Goal: Task Accomplishment & Management: Use online tool/utility

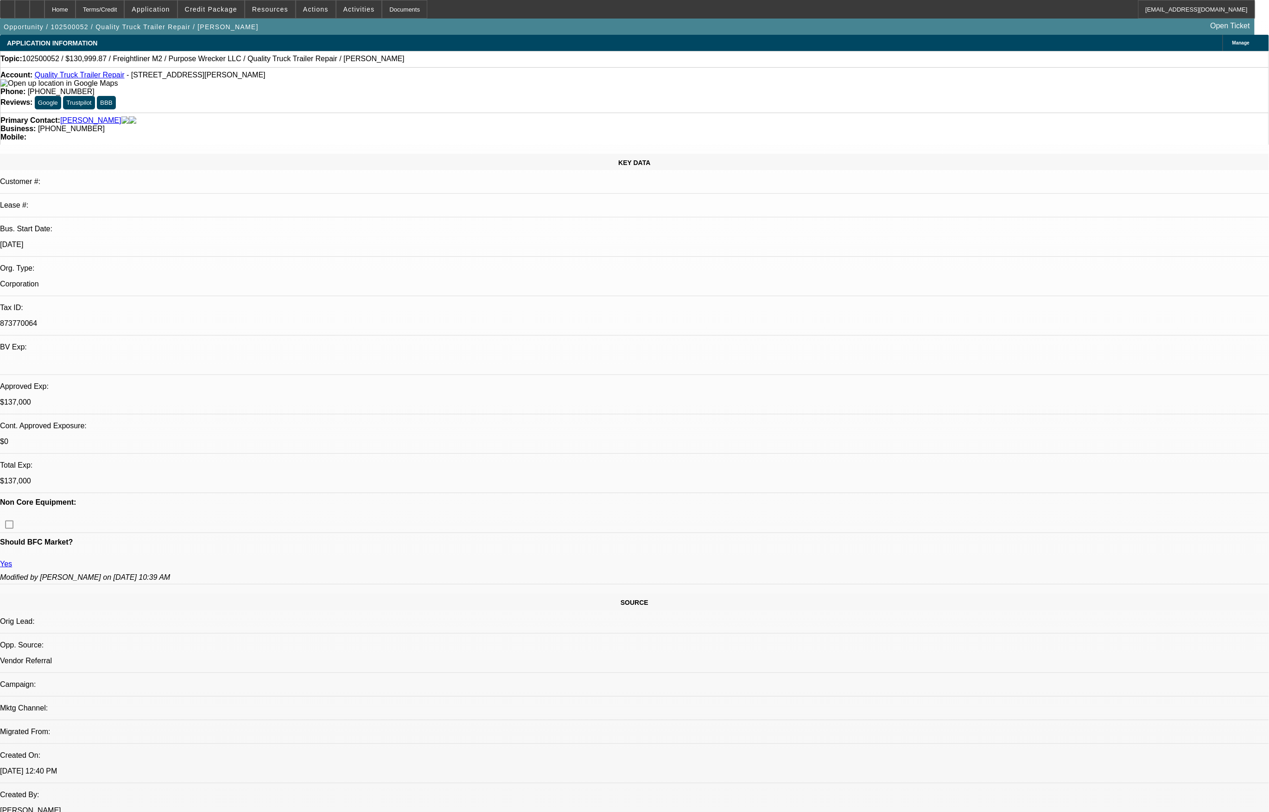
select select "0.1"
select select "2"
select select "0.1"
select select "0"
select select "2"
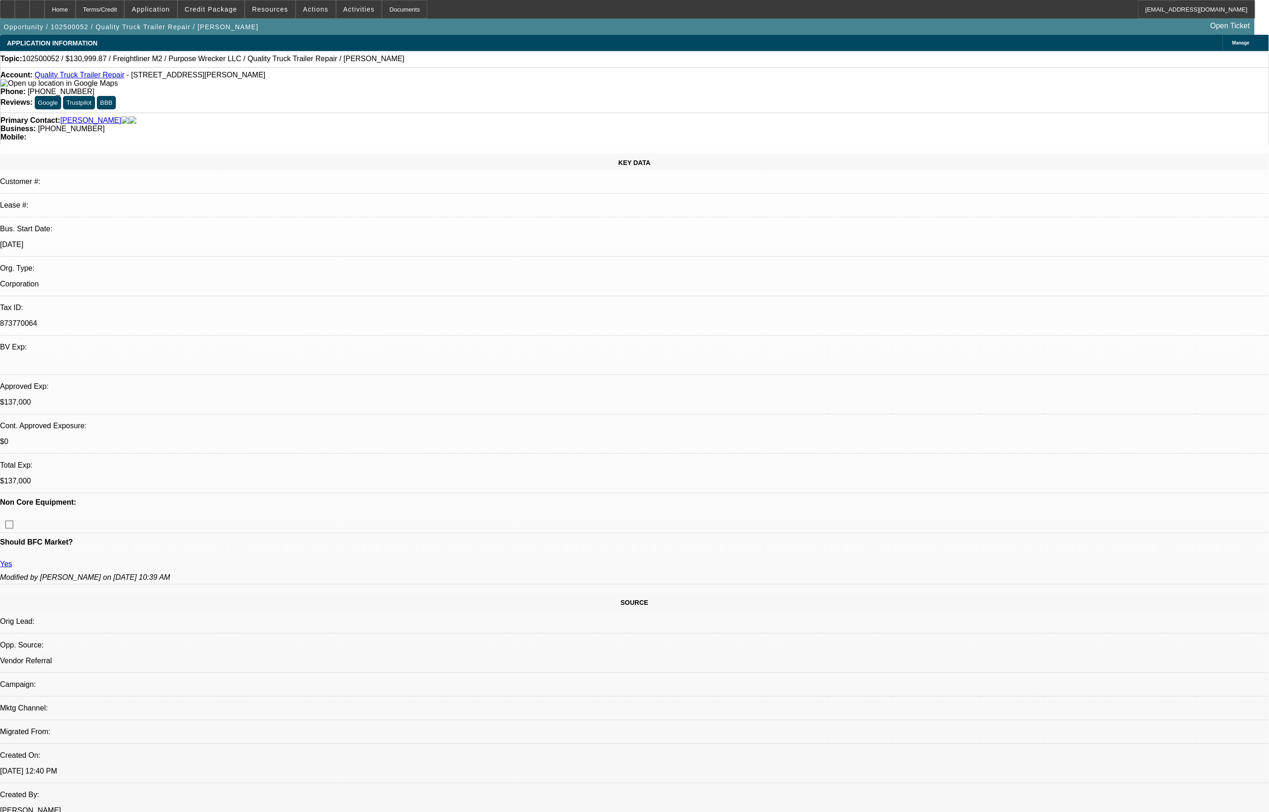
select select "0.1"
select select "0"
select select "2"
select select "0.1"
select select "1"
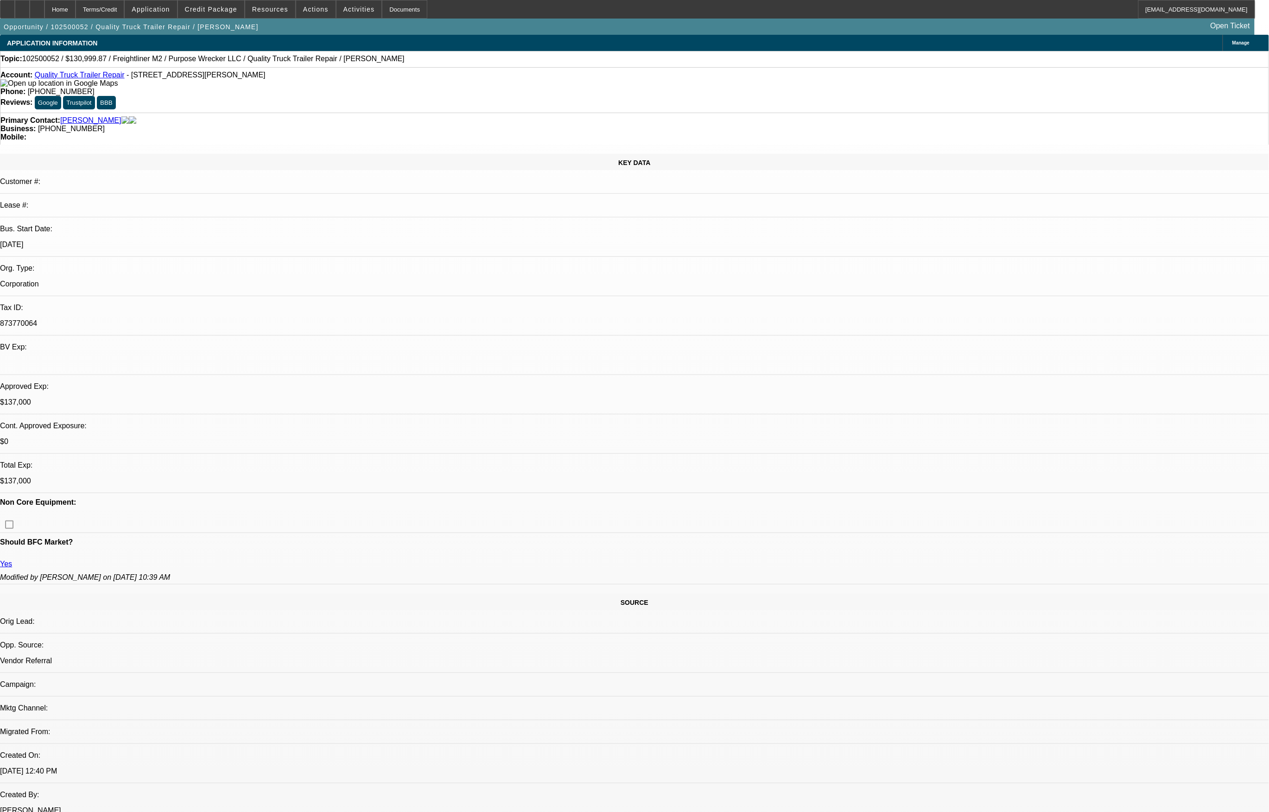
select select "2"
select select "4"
select select "1"
select select "2"
select select "4"
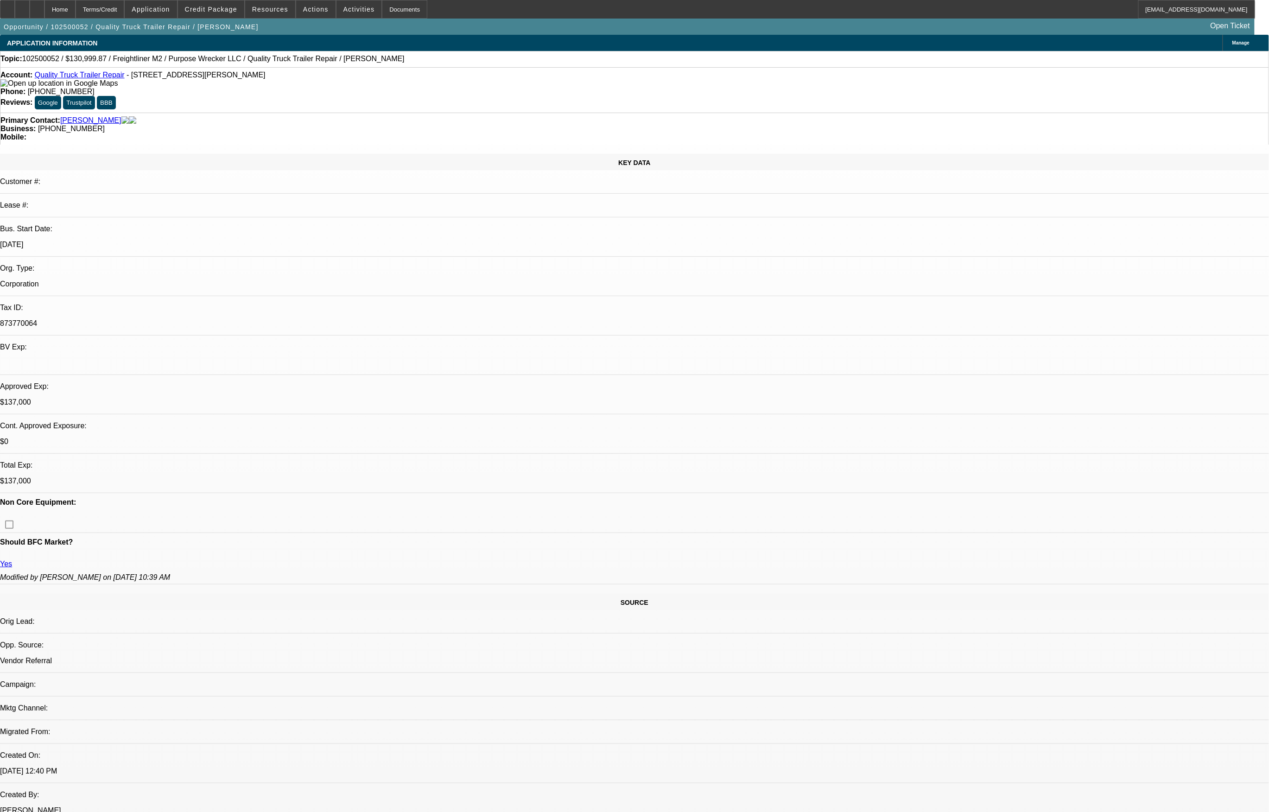
select select "1"
select select "2"
select select "4"
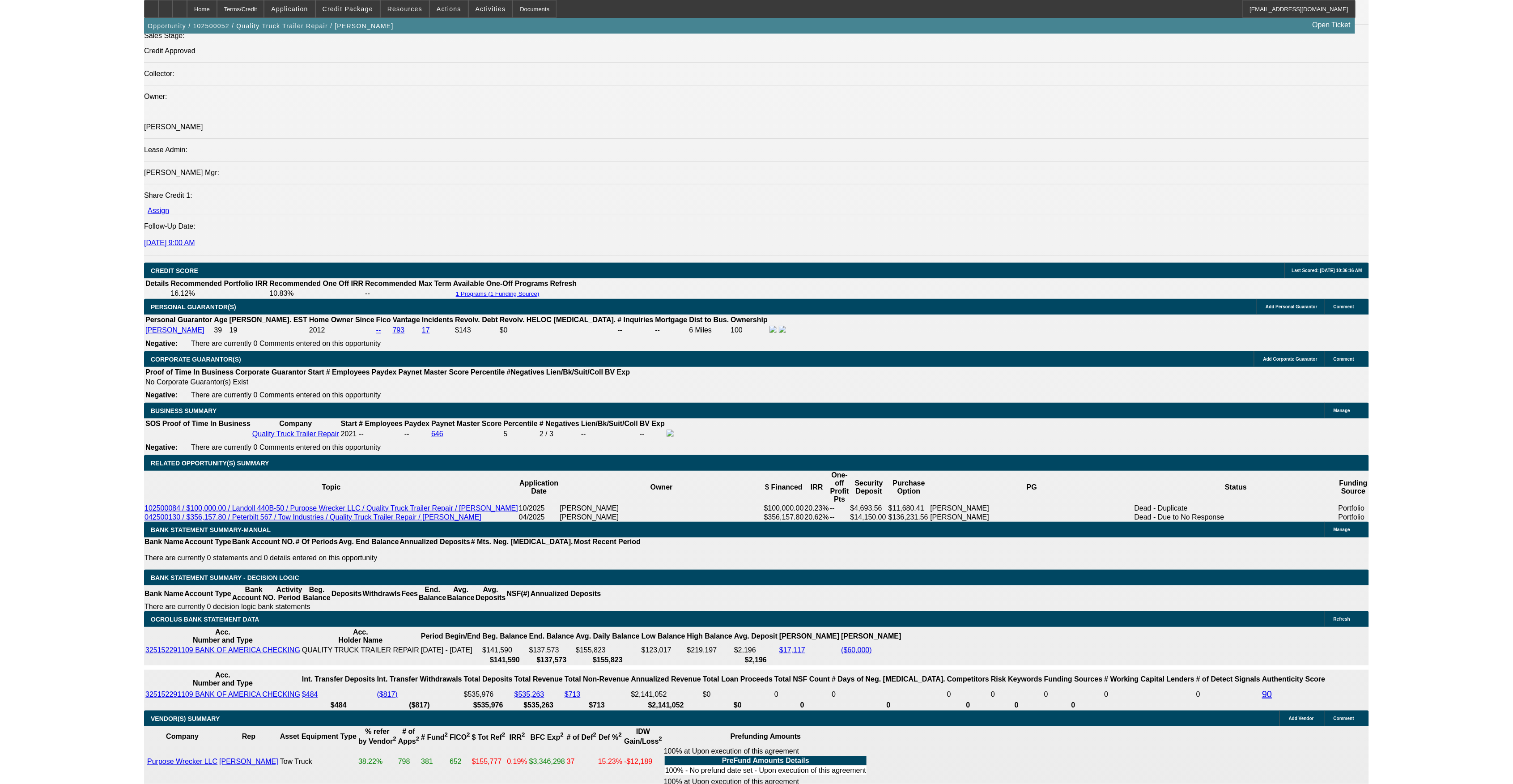
scroll to position [1010, 0]
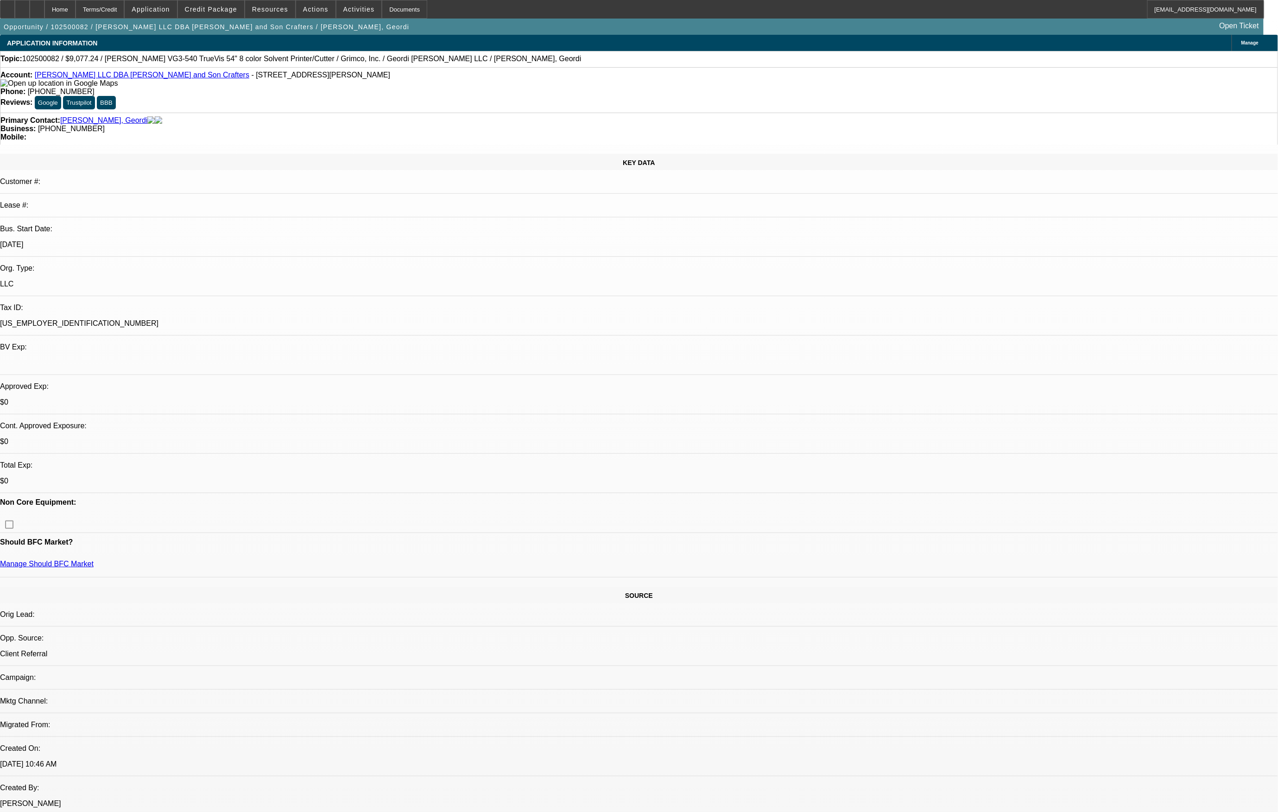
select select "0.15"
select select "2"
select select "0.1"
select select "0"
select select "0.1"
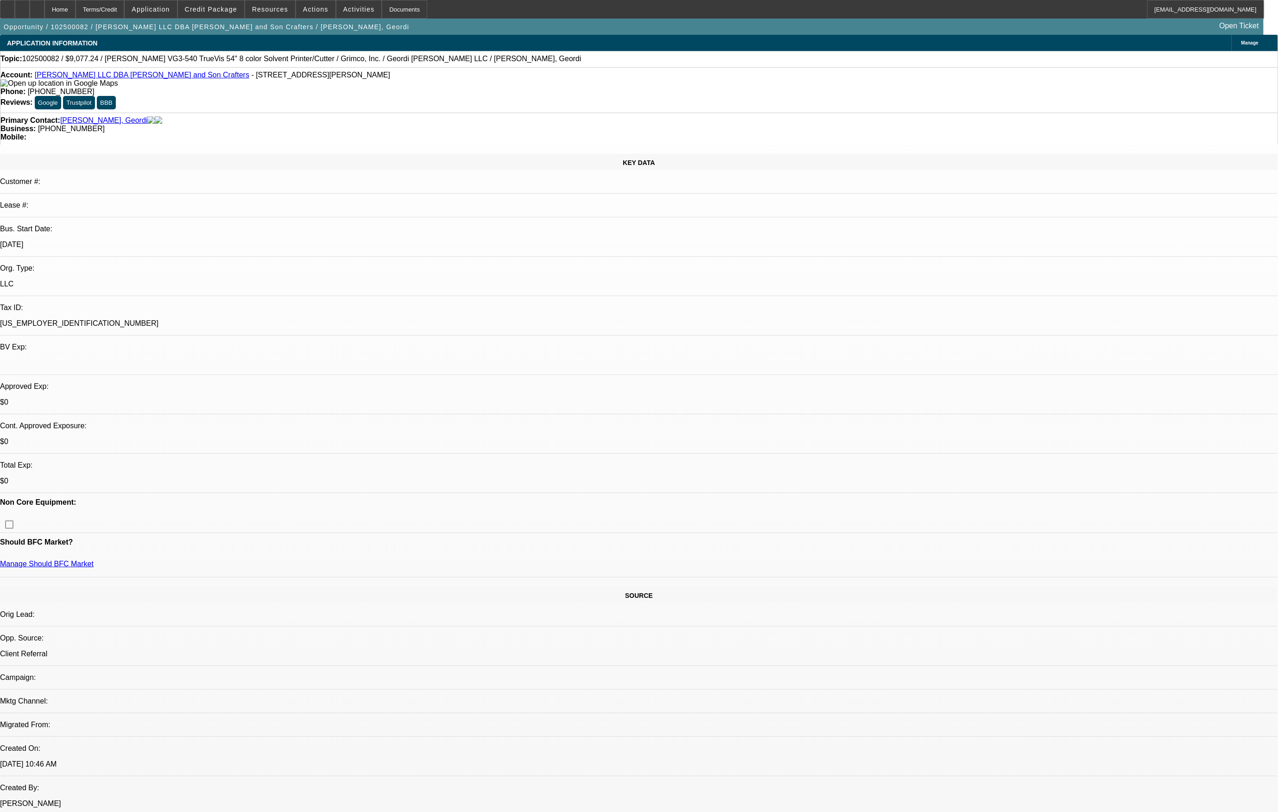
select select "0"
select select "2"
select select "0.1"
select select "1"
select select "2"
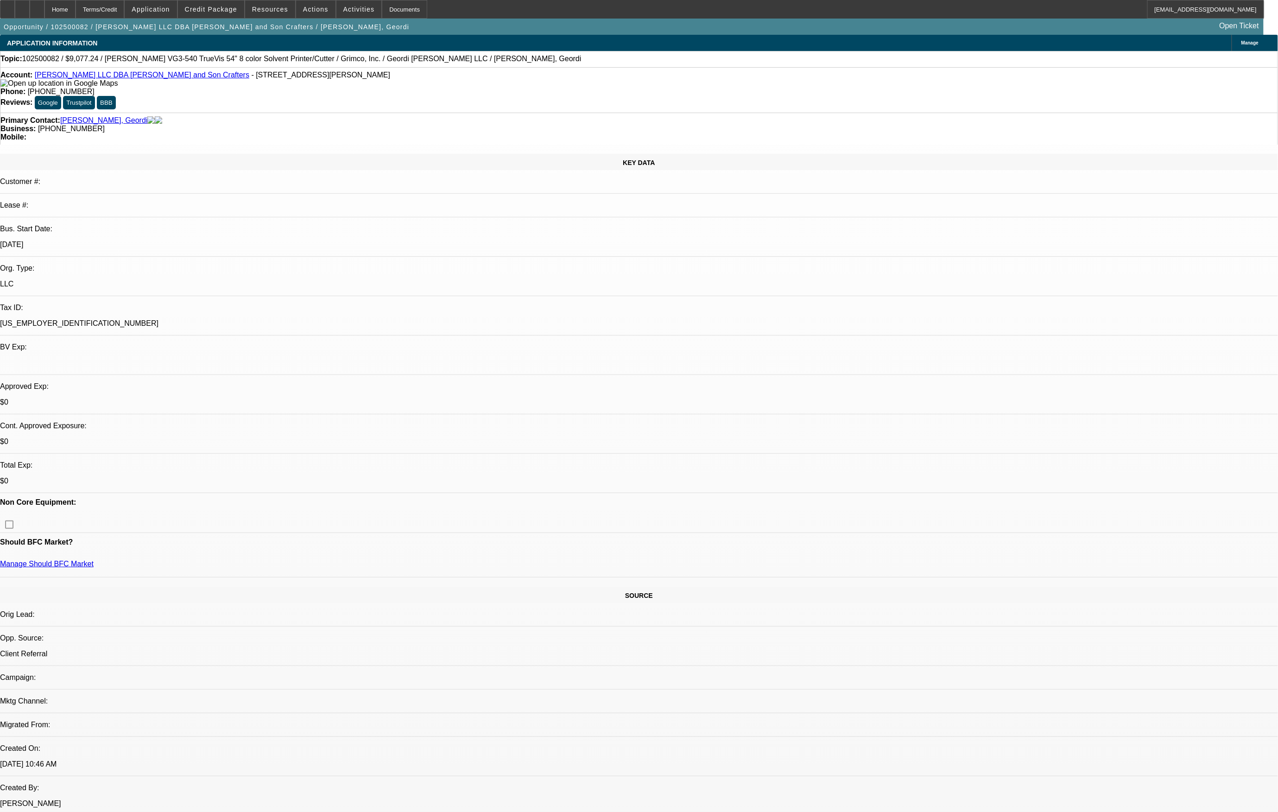
select select "4"
select select "1"
select select "2"
select select "4"
select select "1"
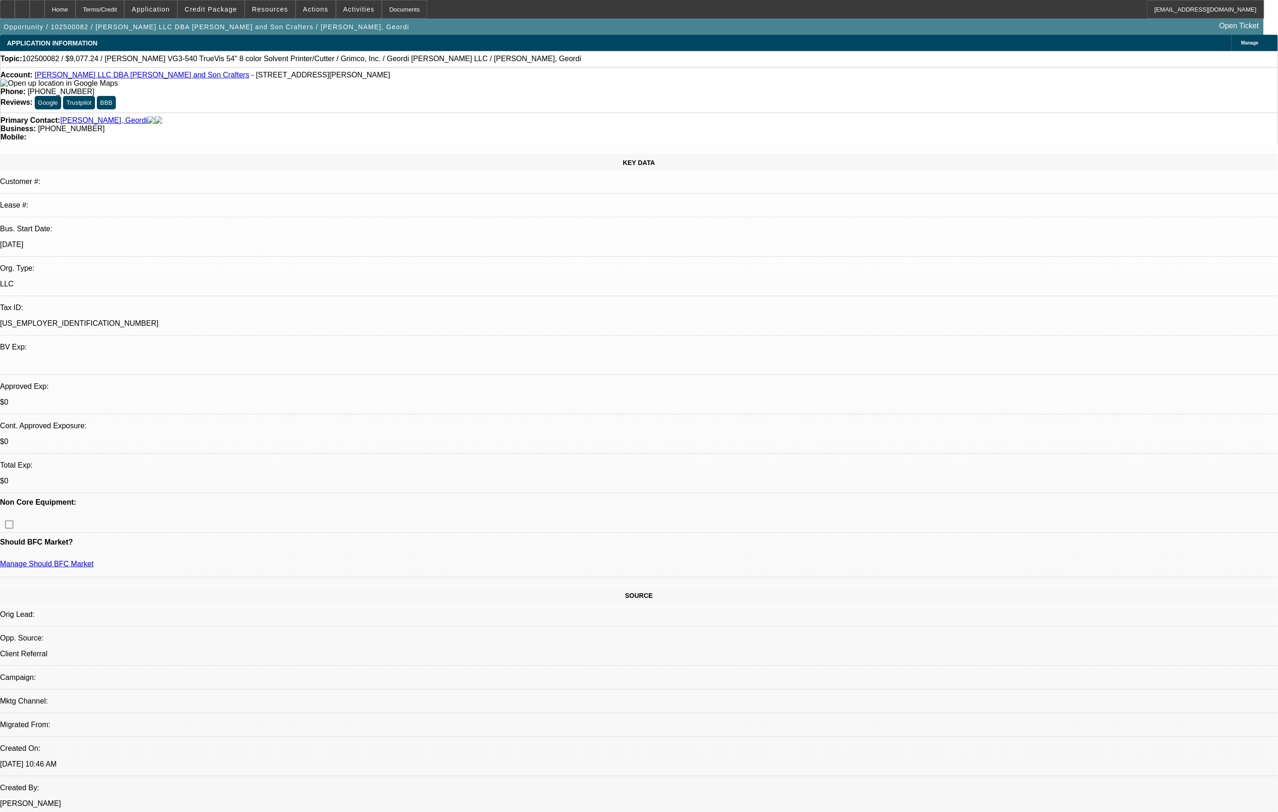
select select "2"
select select "4"
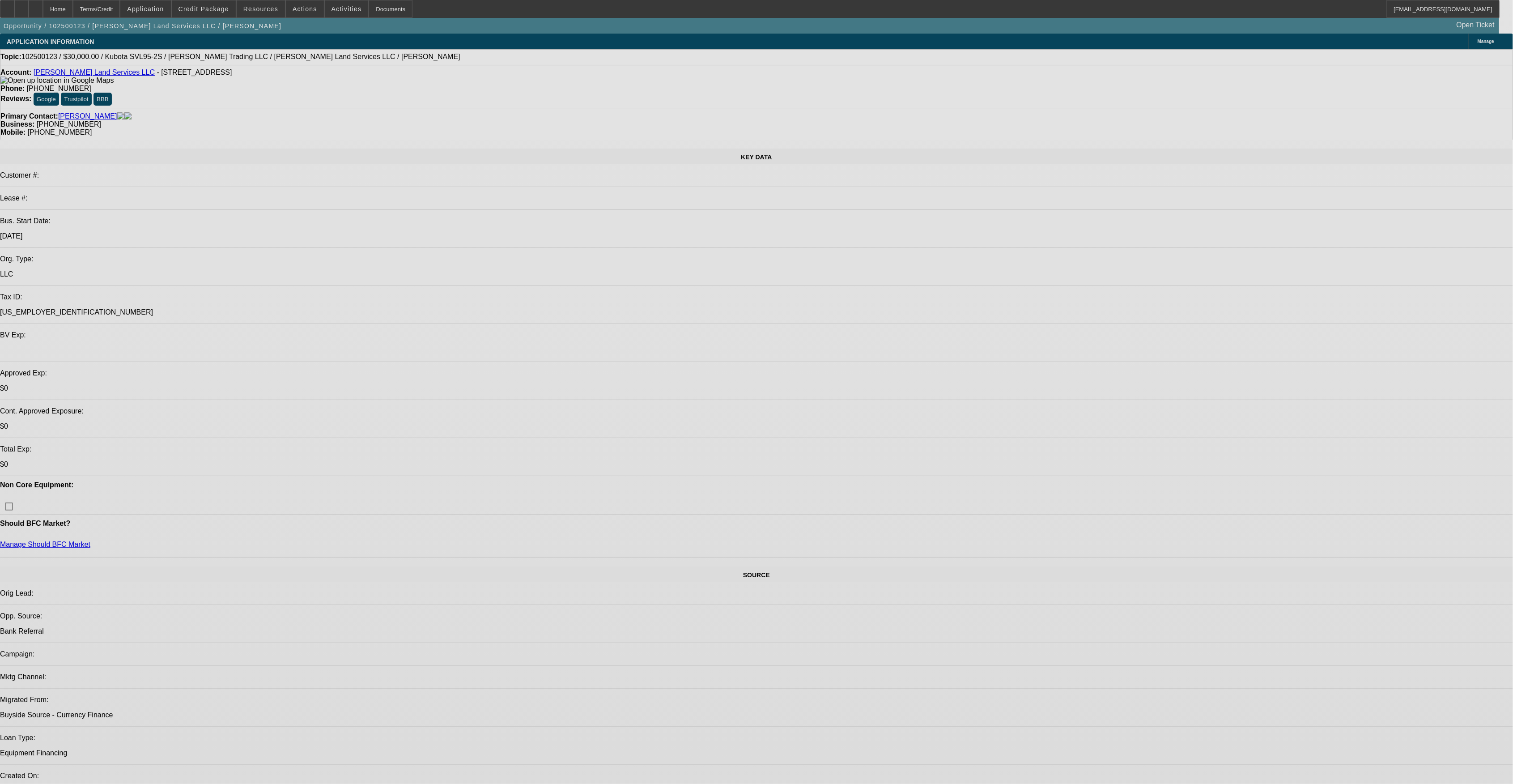
select select "0"
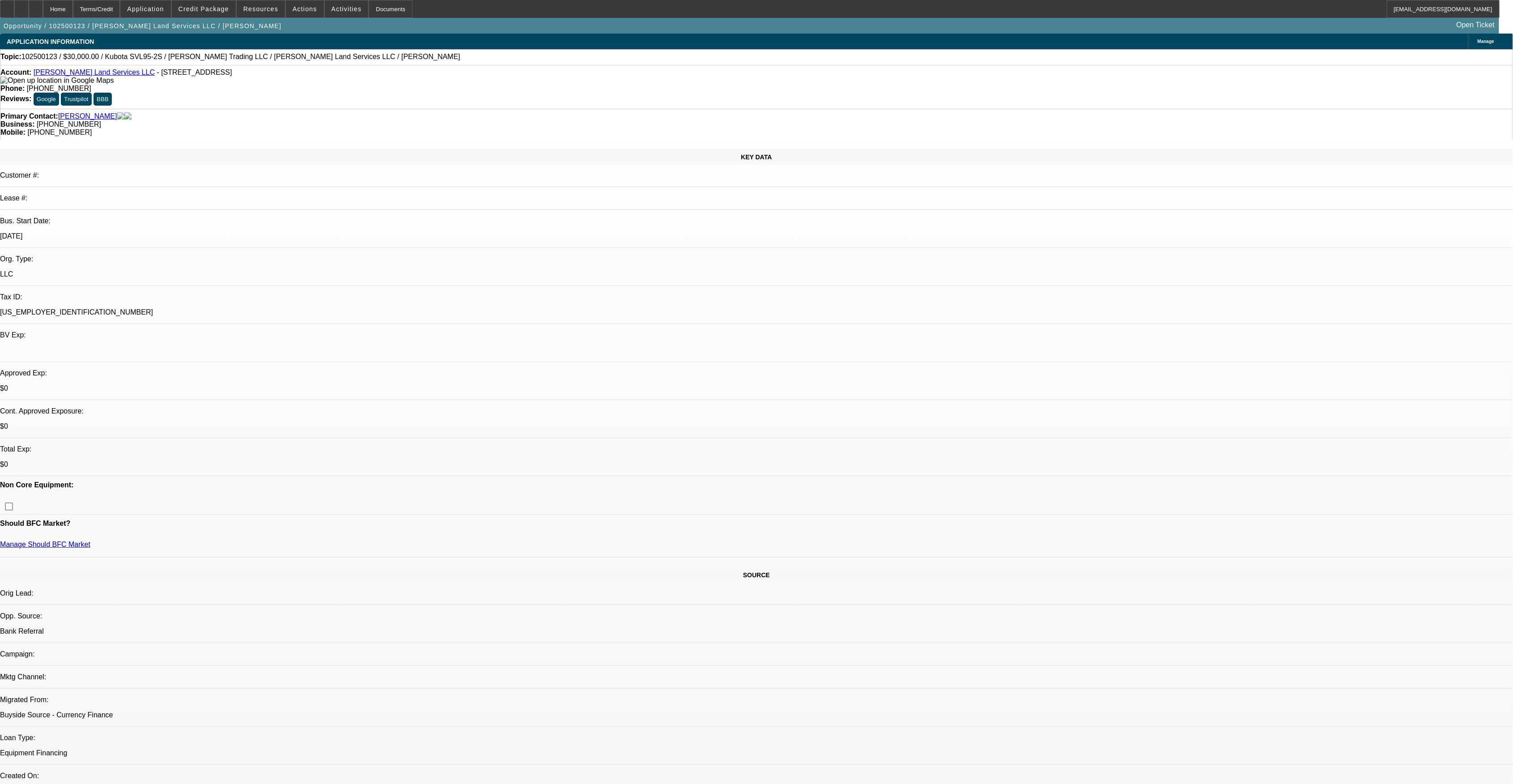
select select "2"
select select "0"
select select "0.1"
select select "2"
select select "0"
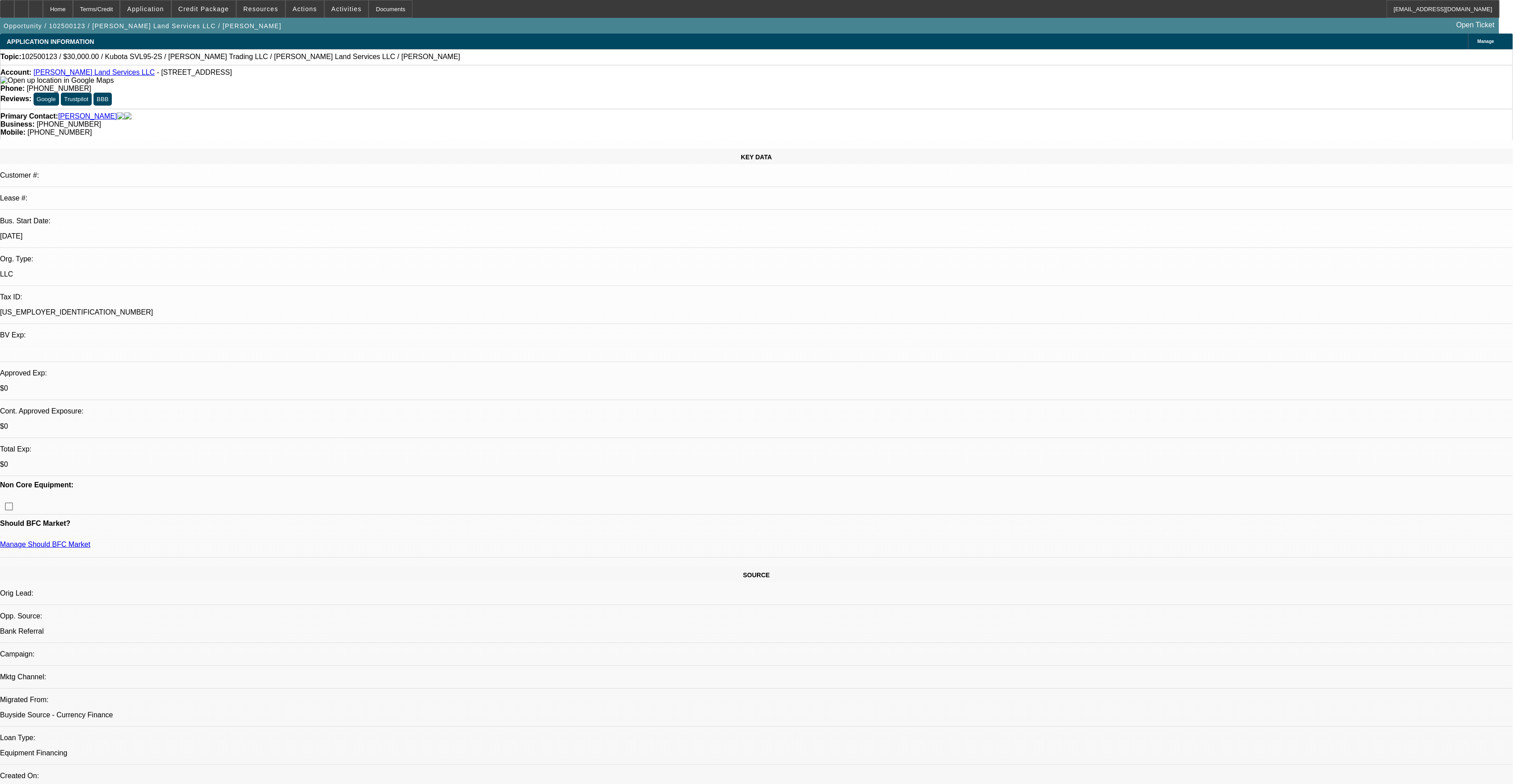
select select "1"
select select "2"
select select "6"
select select "1"
select select "2"
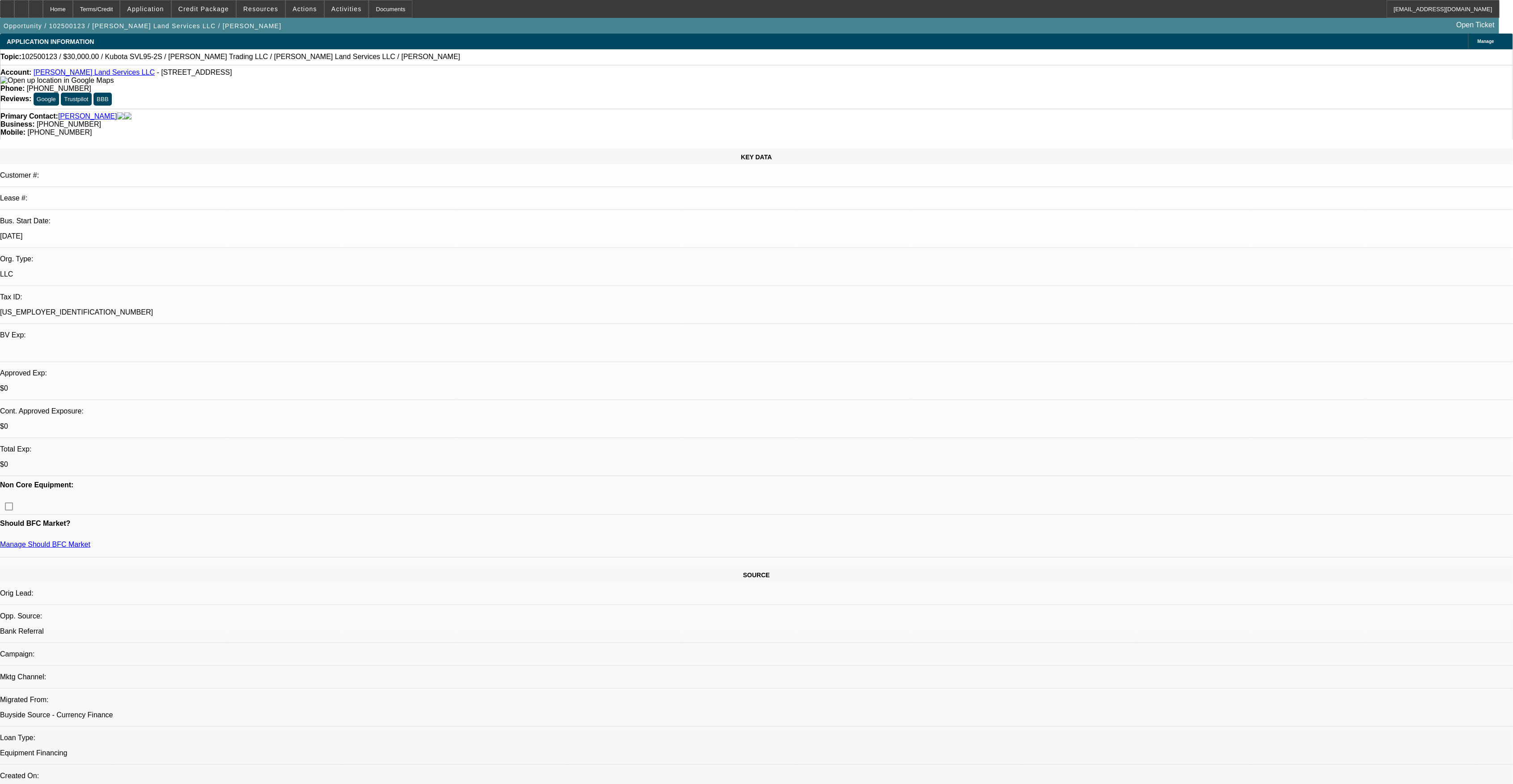
select select "6"
click at [220, 16] on span at bounding box center [204, 9] width 64 height 21
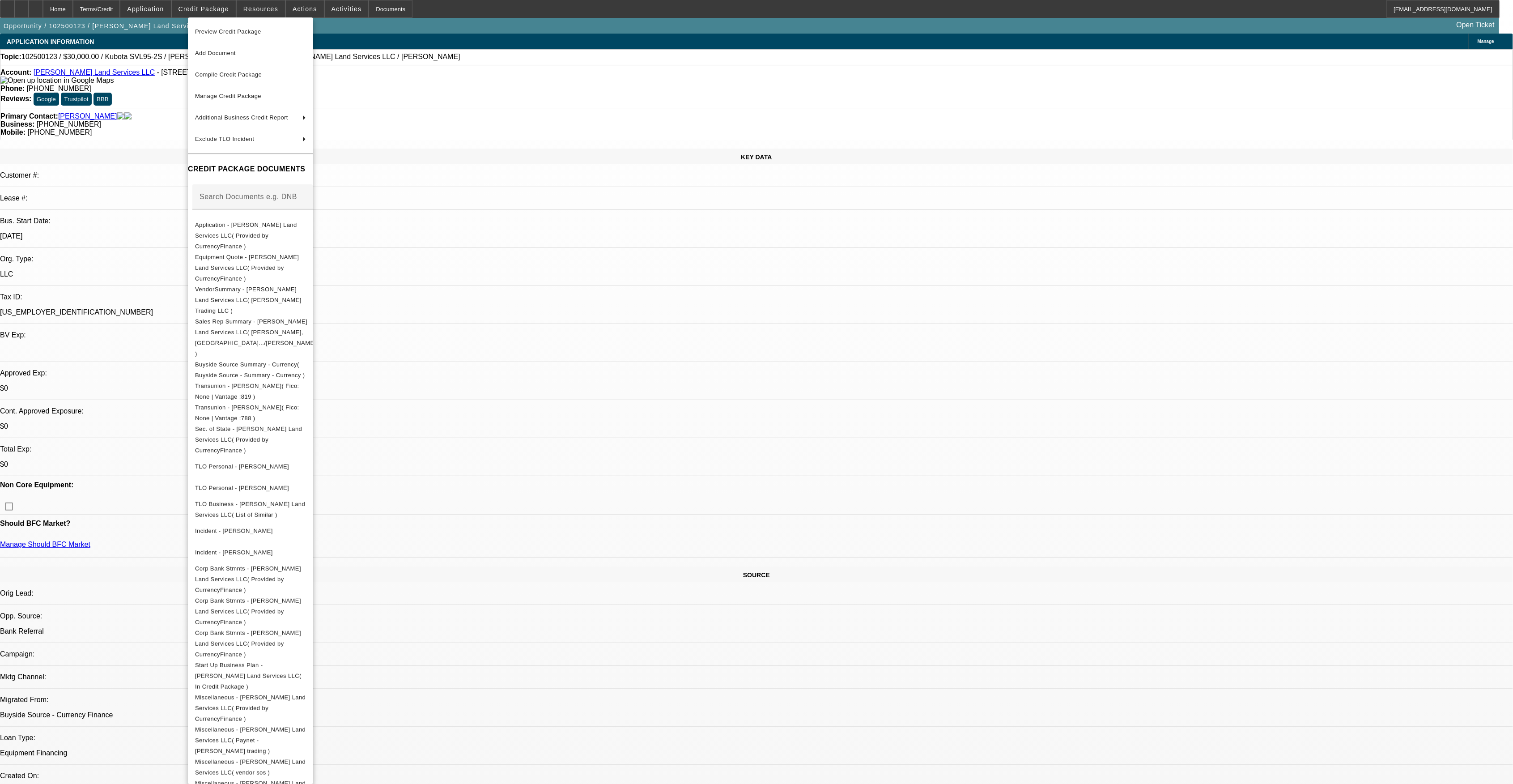
click at [672, 490] on div at bounding box center [756, 392] width 1513 height 784
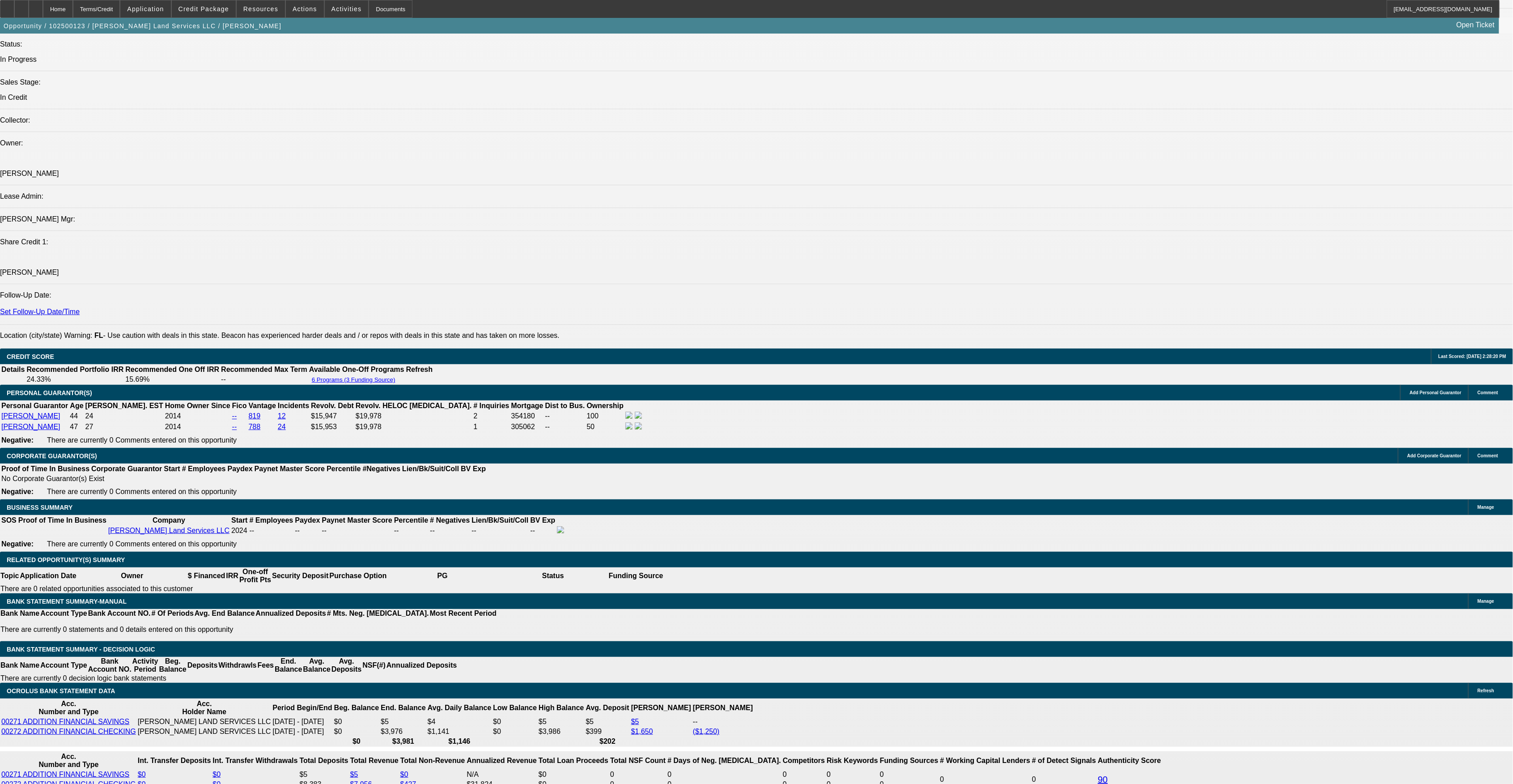
scroll to position [1074, 0]
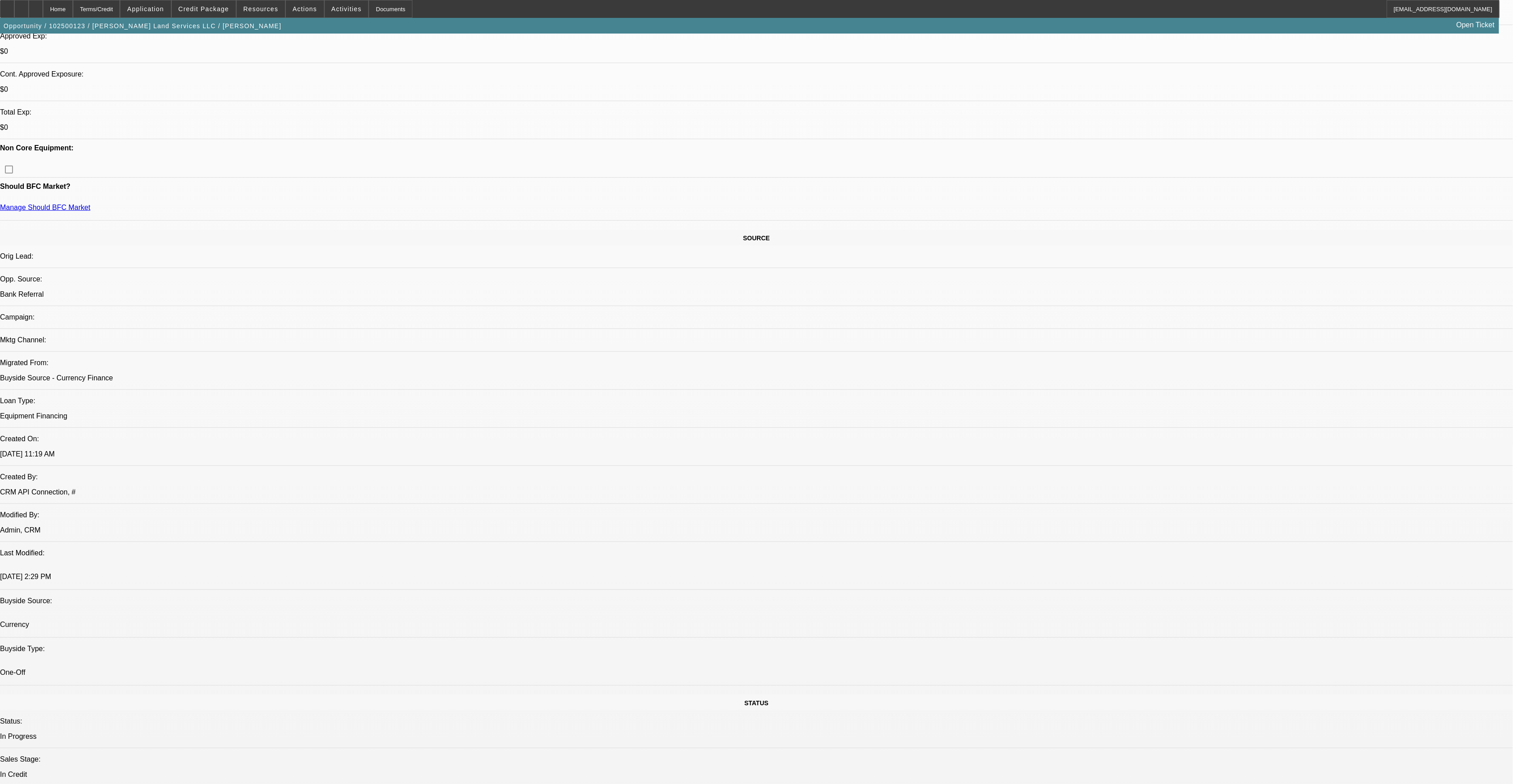
scroll to position [238, 0]
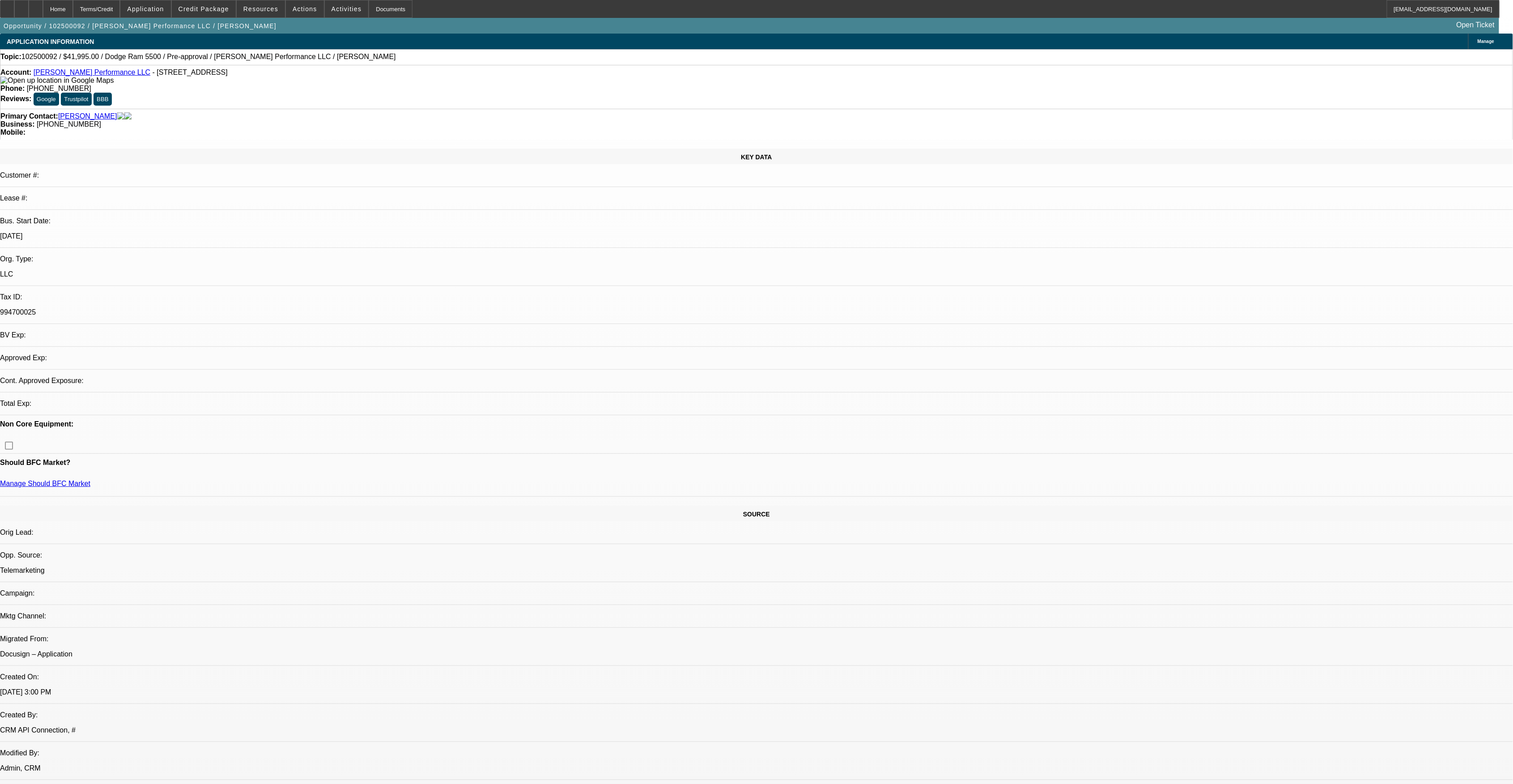
select select "0"
select select "2"
select select "0.1"
select select "1"
select select "2"
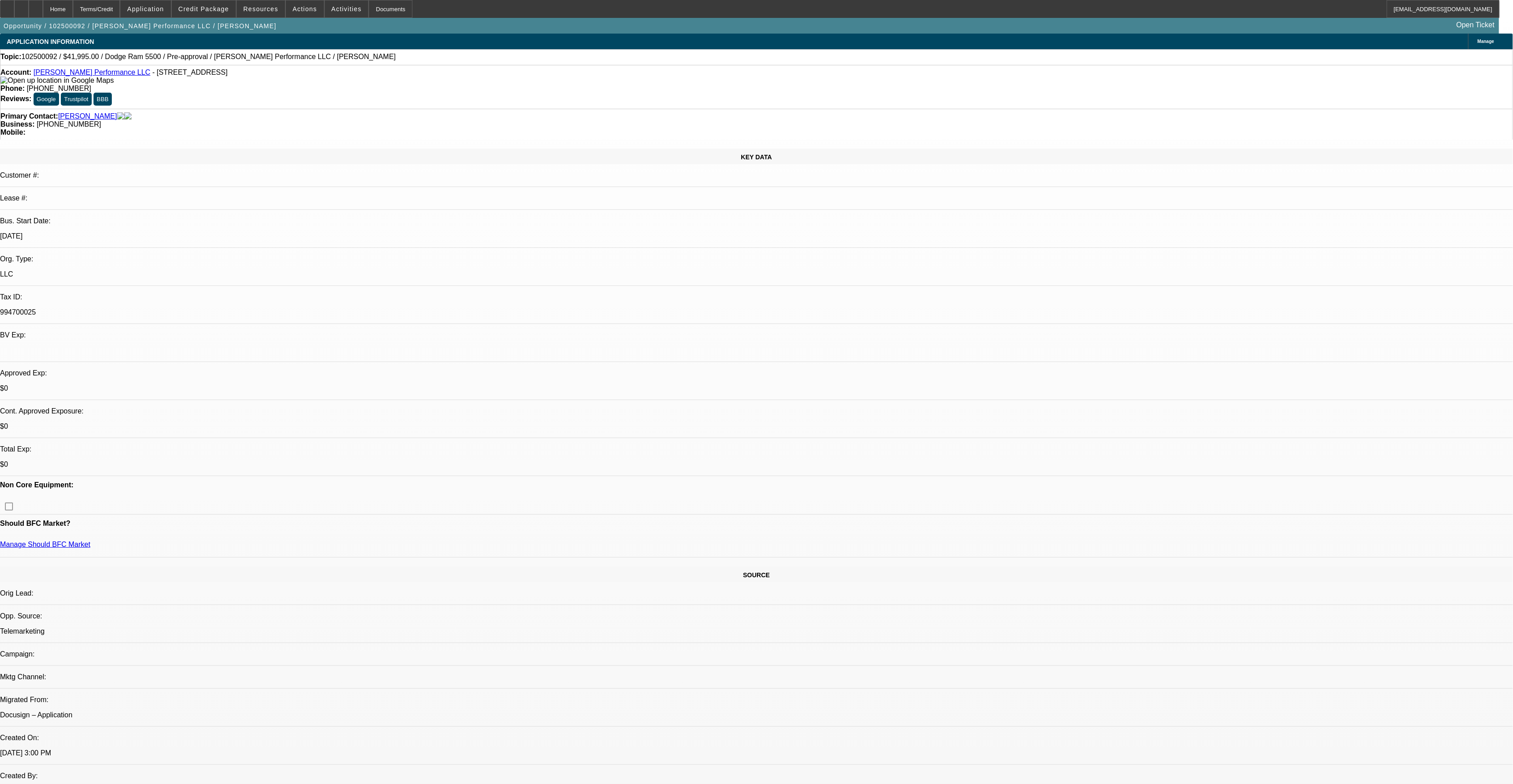
select select "4"
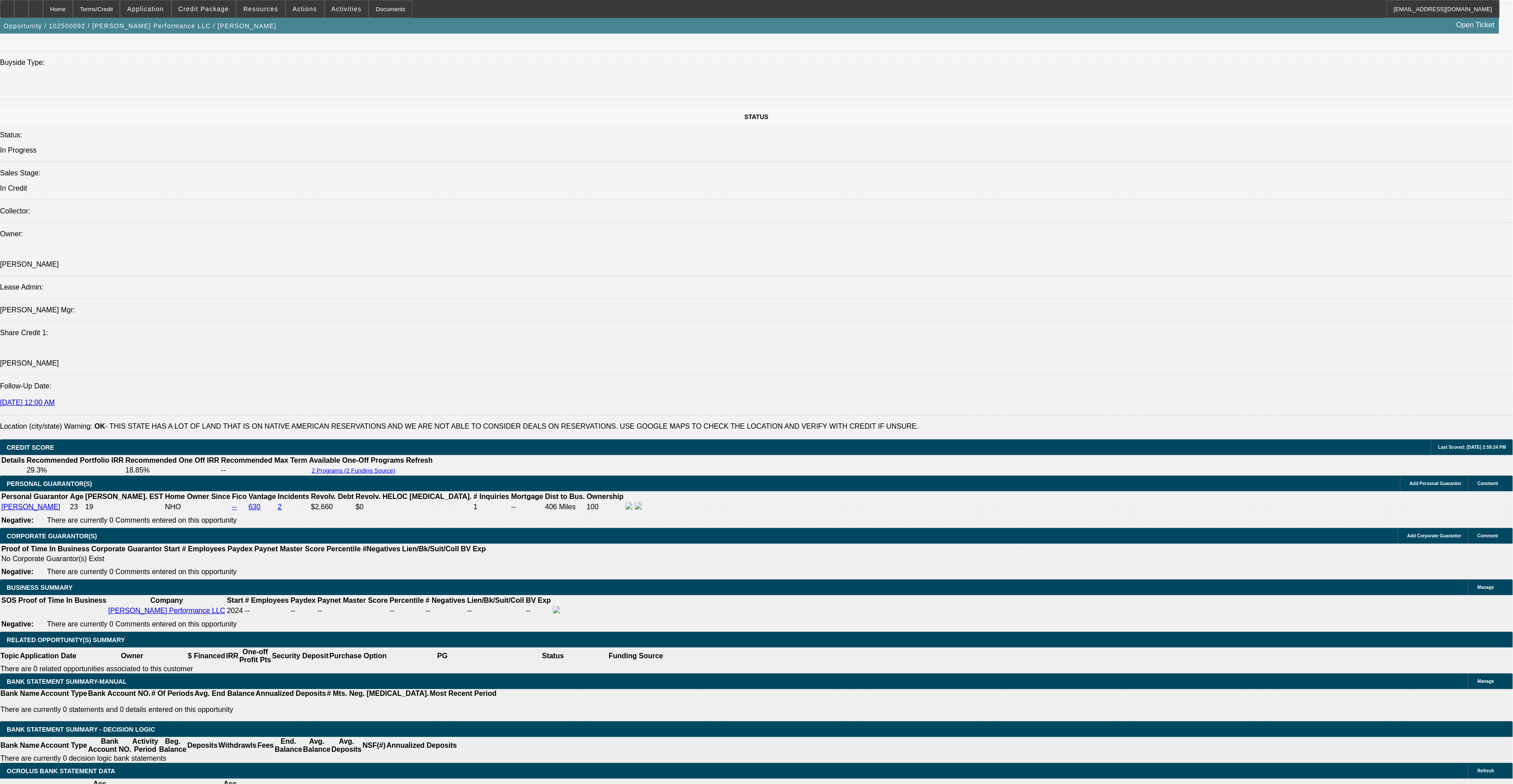
scroll to position [895, 0]
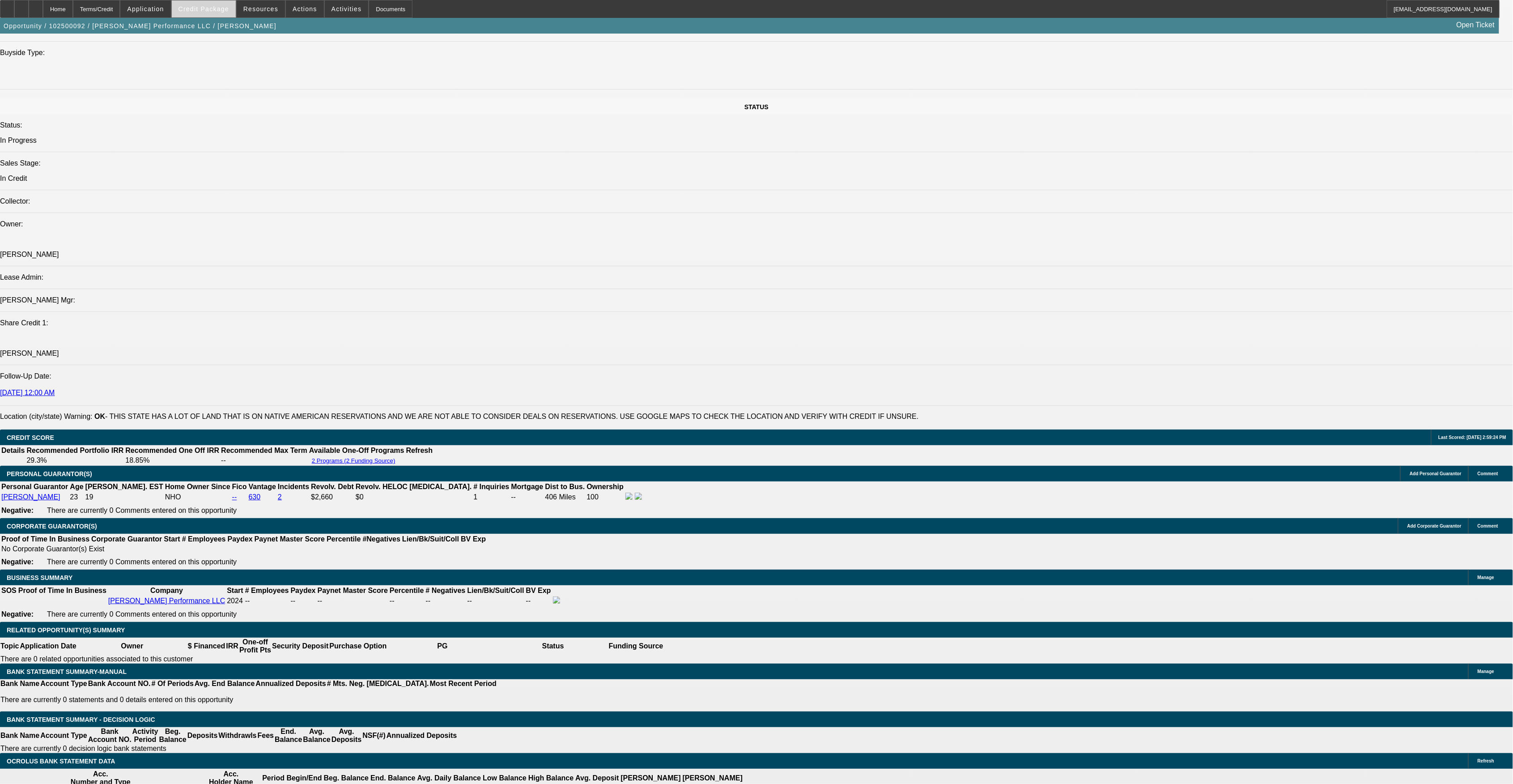
click at [220, 8] on span "Credit Package" at bounding box center [204, 9] width 50 height 7
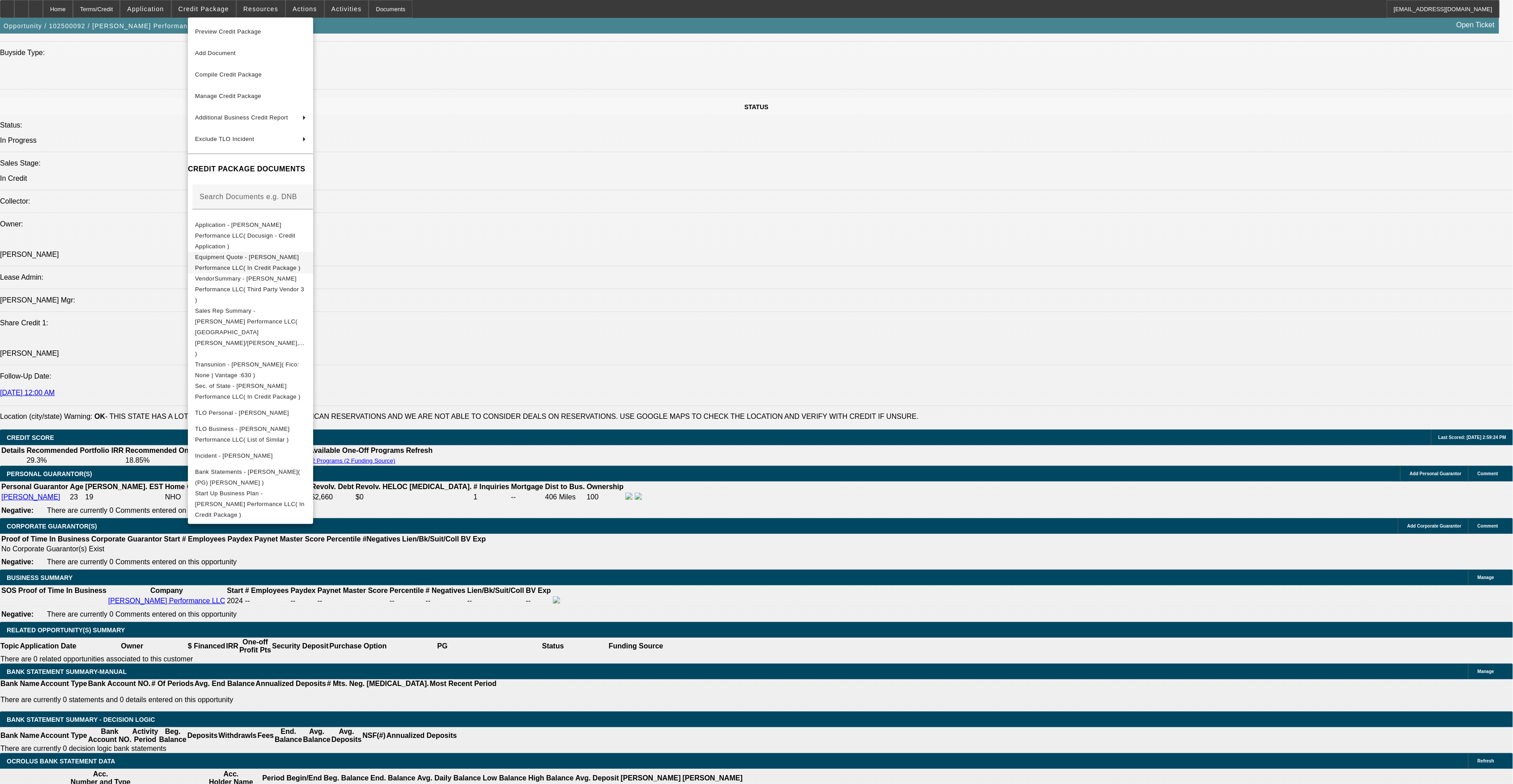
click at [248, 255] on button "Equipment Quote - [PERSON_NAME] Performance LLC( In Credit Package )" at bounding box center [251, 262] width 126 height 21
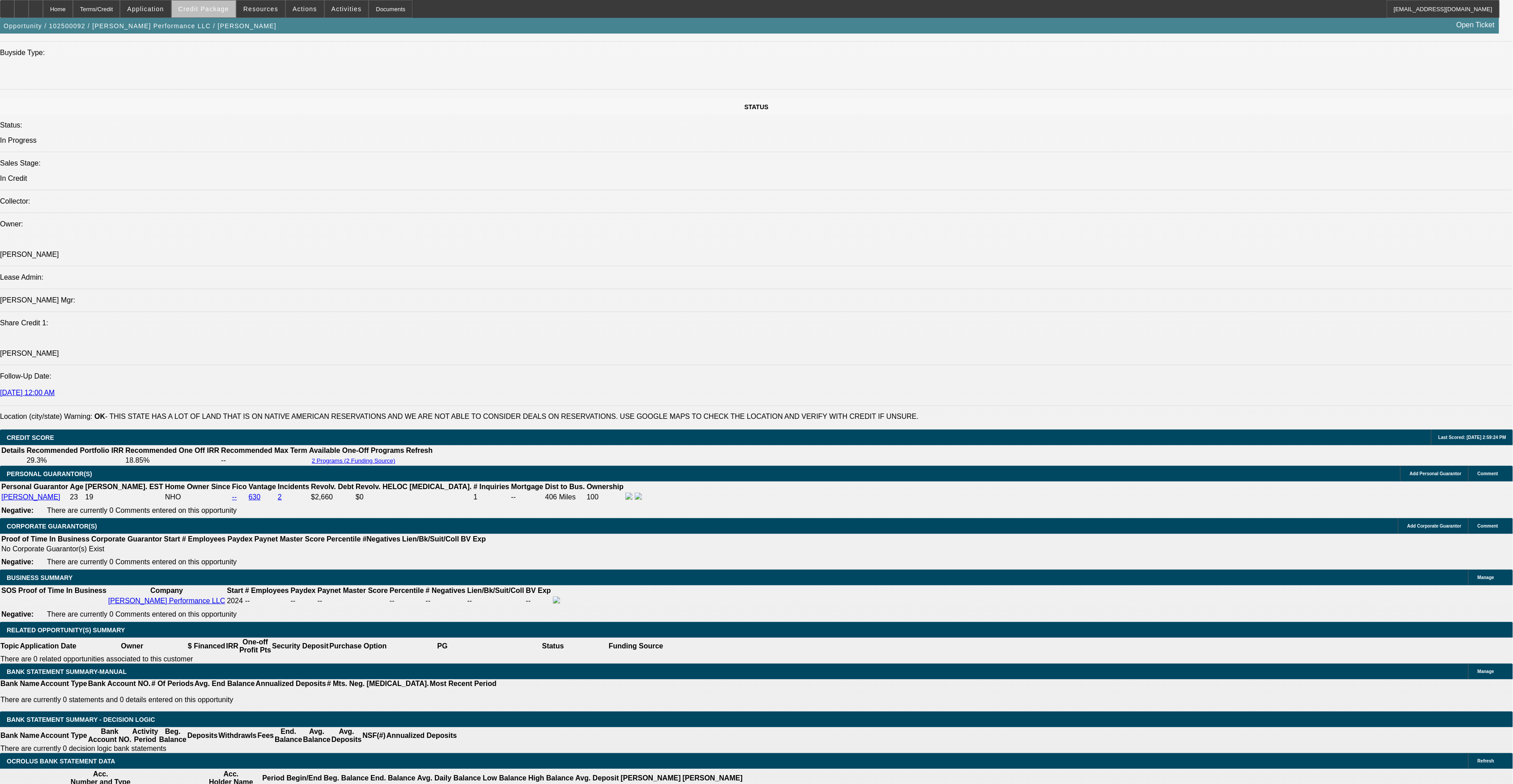
click at [224, 10] on span "Credit Package" at bounding box center [204, 9] width 50 height 7
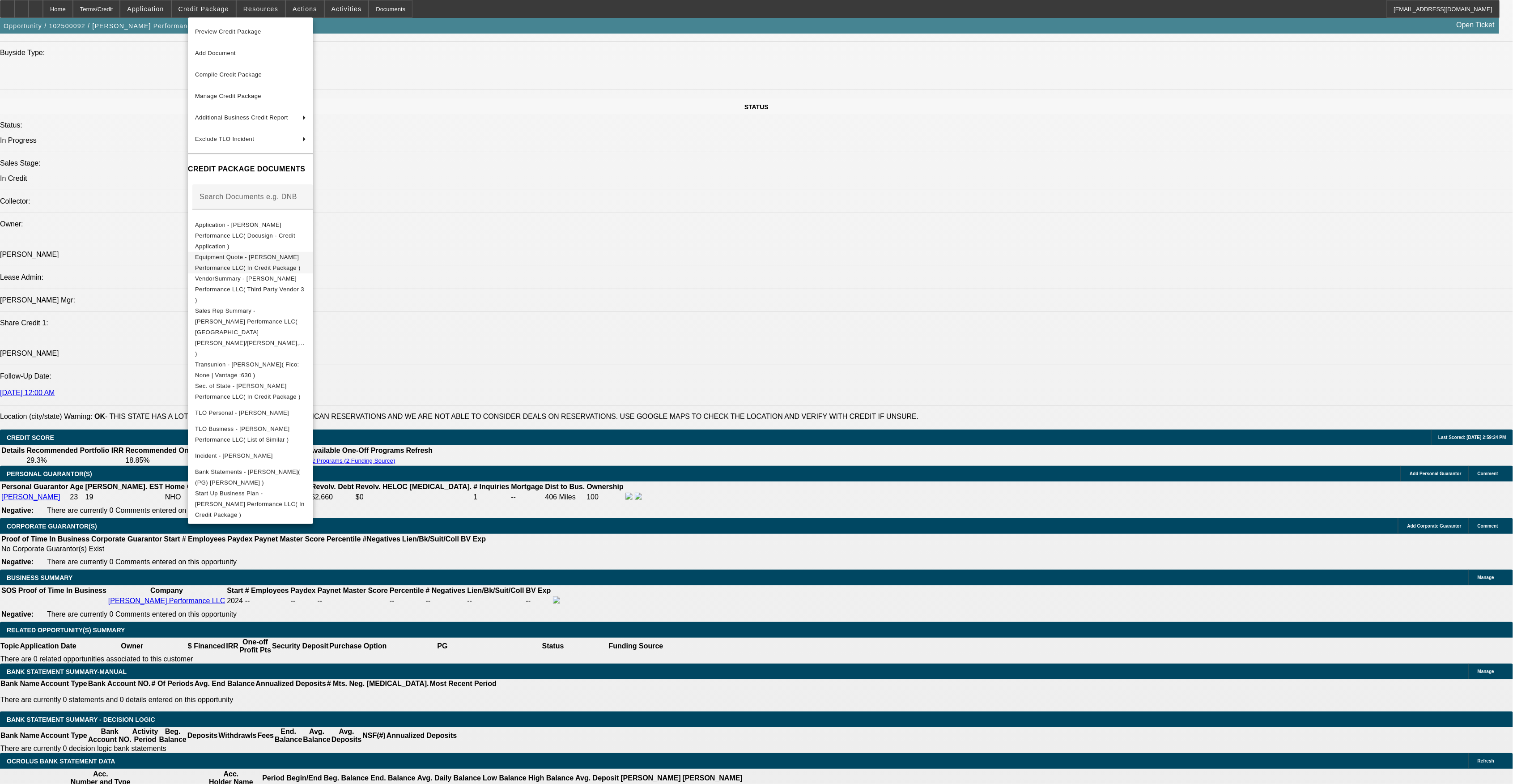
click at [275, 253] on span "Equipment Quote - [PERSON_NAME] Performance LLC( In Credit Package )" at bounding box center [247, 262] width 105 height 17
